Goal: Task Accomplishment & Management: Manage account settings

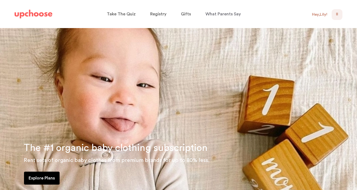
click at [319, 14] on div "Hey, [PERSON_NAME] !" at bounding box center [319, 14] width 15 height 5
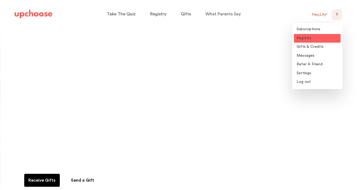
click at [310, 37] on span "Registry" at bounding box center [304, 38] width 15 height 4
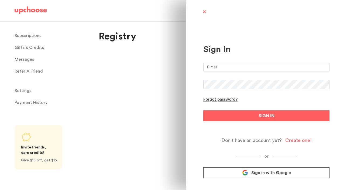
type input "[EMAIL_ADDRESS][DOMAIN_NAME]"
click at [267, 116] on button "SIGN IN" at bounding box center [266, 115] width 126 height 11
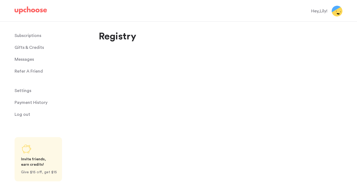
select select "49"
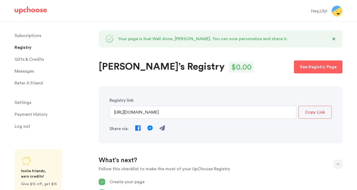
click at [315, 109] on button "Copy Link" at bounding box center [315, 112] width 33 height 13
click at [311, 67] on p "See Registry Page" at bounding box center [318, 67] width 37 height 6
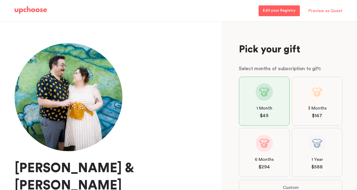
click at [327, 11] on p "Preview as Guest" at bounding box center [326, 10] width 34 height 11
